Goal: Transaction & Acquisition: Subscribe to service/newsletter

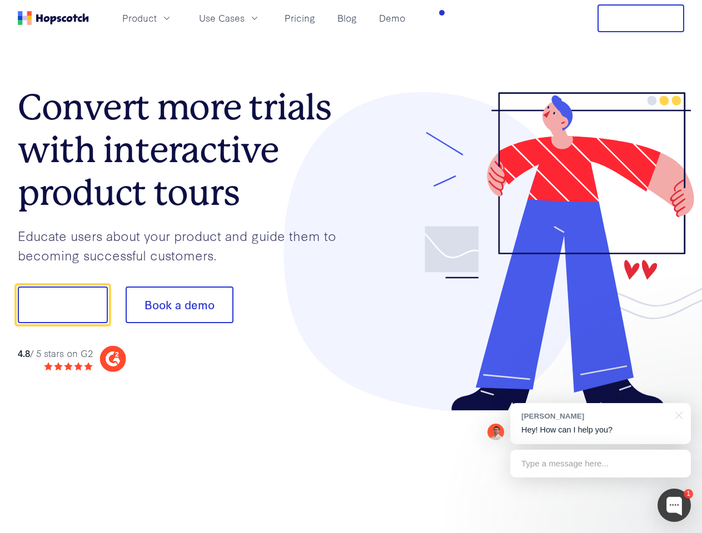
click at [351, 267] on div at bounding box center [517, 251] width 333 height 319
click at [157, 18] on span "Product" at bounding box center [139, 18] width 34 height 14
click at [244, 18] on span "Use Cases" at bounding box center [222, 18] width 46 height 14
click at [641, 18] on button "Free Trial" at bounding box center [640, 18] width 87 height 28
click at [62, 305] on button "Show me!" at bounding box center [63, 305] width 90 height 37
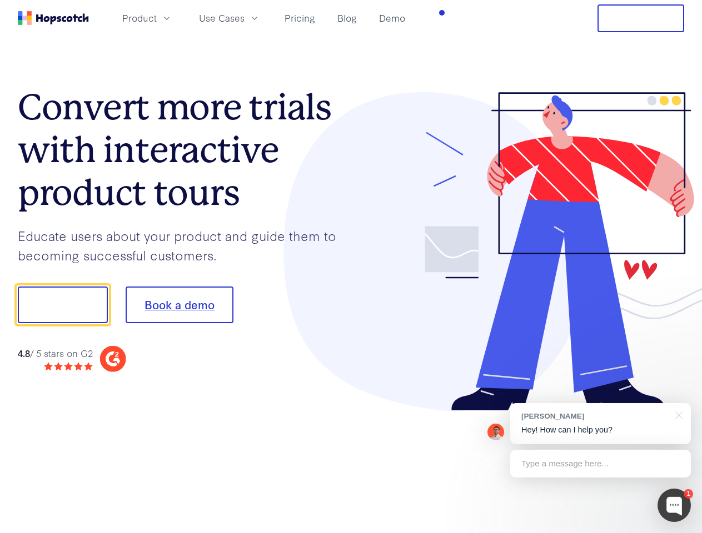
click at [179, 305] on button "Book a demo" at bounding box center [180, 305] width 108 height 37
click at [674, 506] on div at bounding box center [673, 505] width 33 height 33
click at [600, 424] on div "[PERSON_NAME] Hey! How can I help you?" at bounding box center [600, 423] width 181 height 41
click at [677, 414] on div at bounding box center [586, 303] width 208 height 371
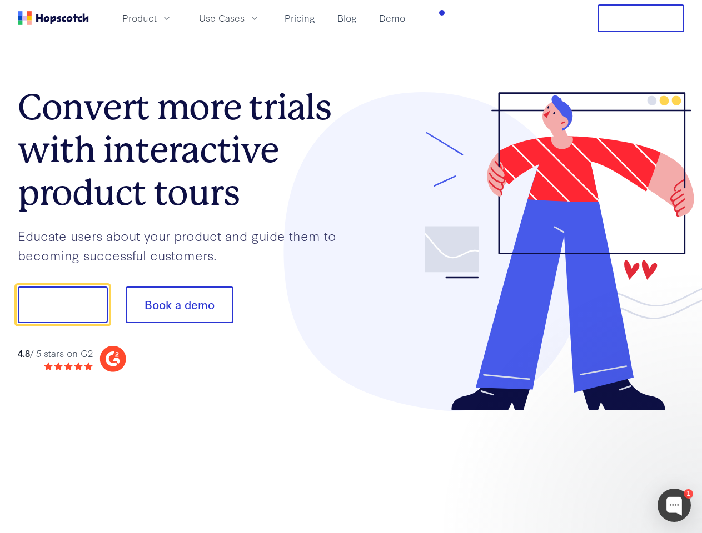
click at [600, 464] on div at bounding box center [586, 378] width 208 height 222
